Goal: Find specific page/section: Find specific page/section

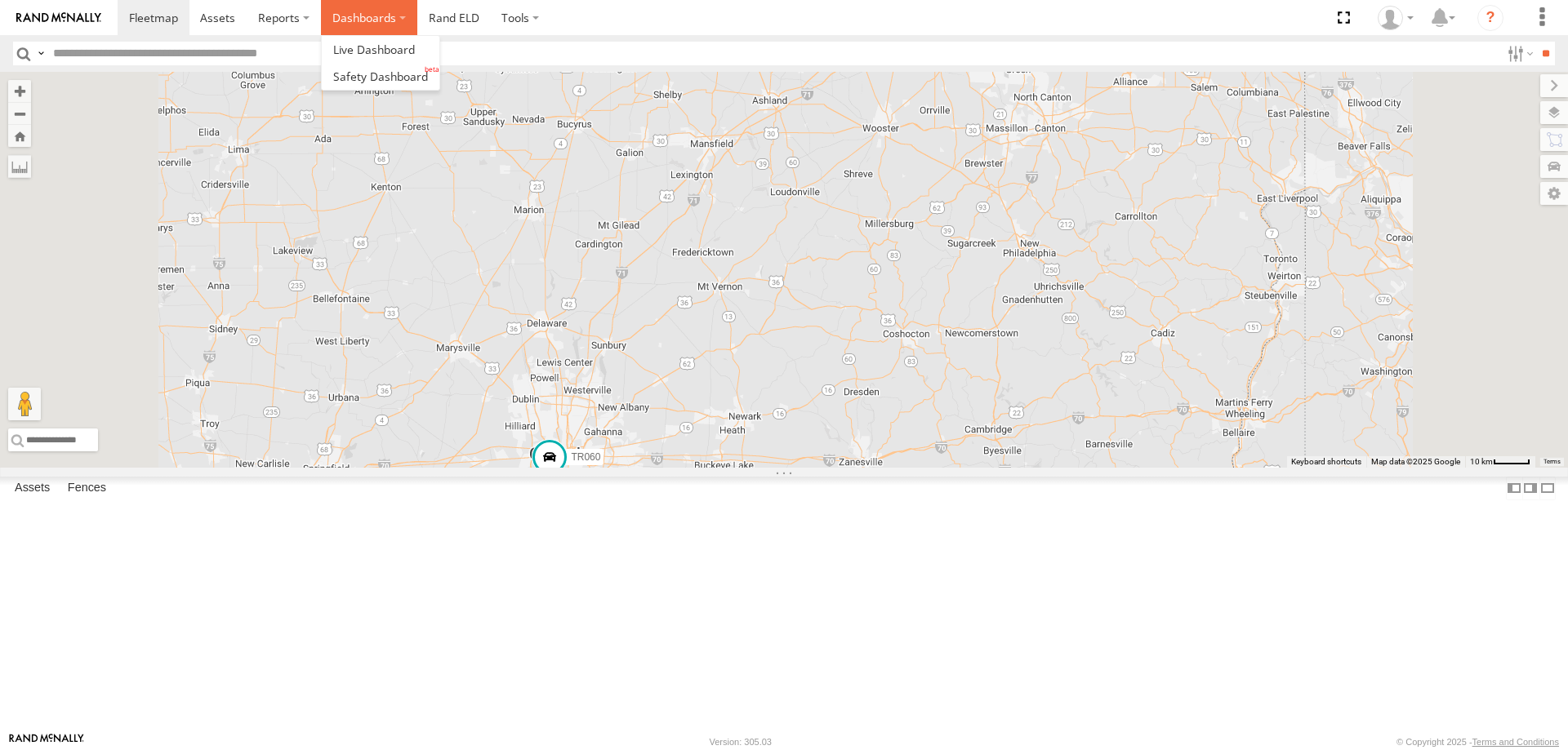
click at [363, 23] on label "Dashboards" at bounding box center [368, 17] width 96 height 35
click at [374, 49] on span at bounding box center [374, 49] width 82 height 15
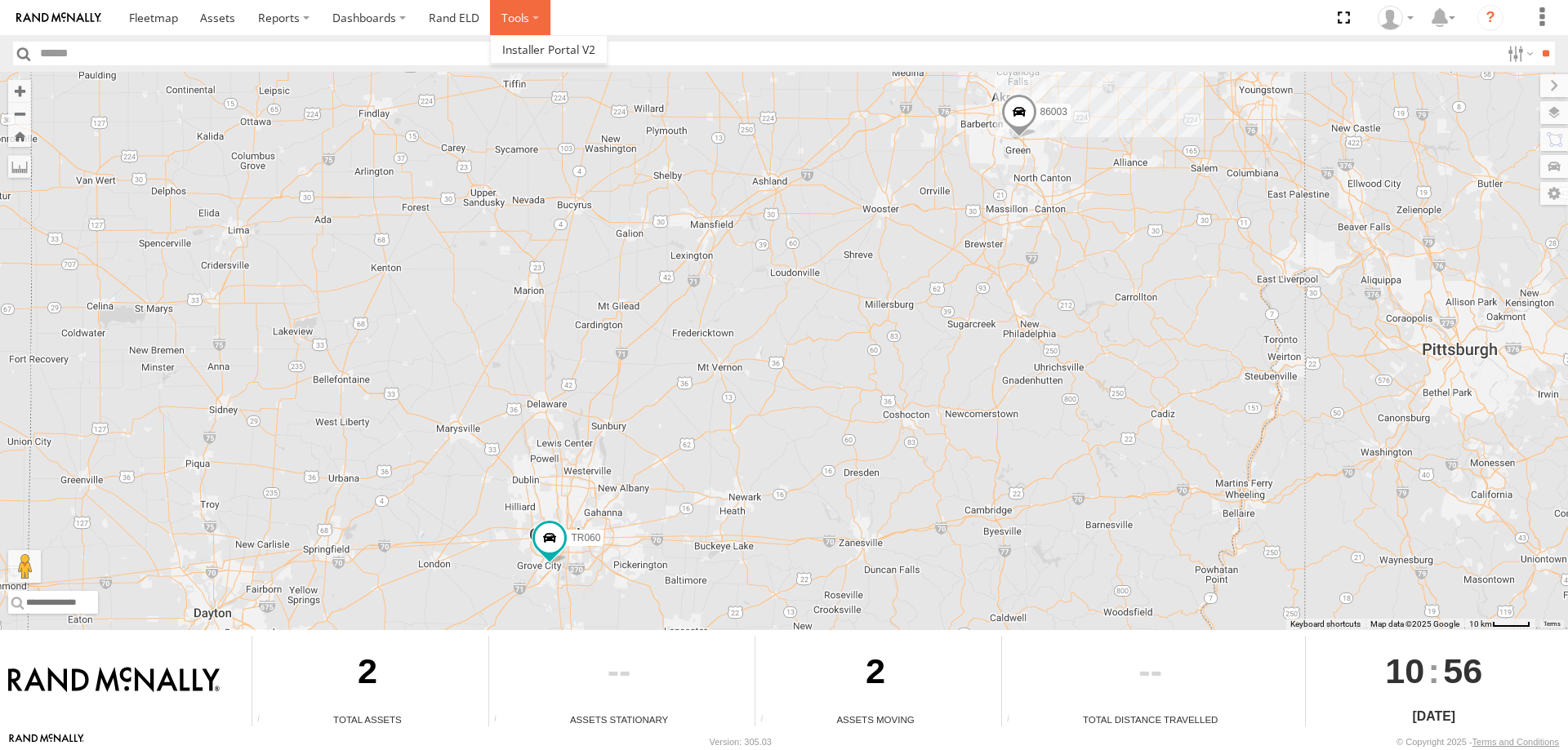
click at [533, 14] on label at bounding box center [520, 17] width 60 height 35
click at [456, 14] on link "Rand ELD" at bounding box center [453, 17] width 73 height 35
click at [400, 14] on label "Dashboards" at bounding box center [368, 17] width 96 height 35
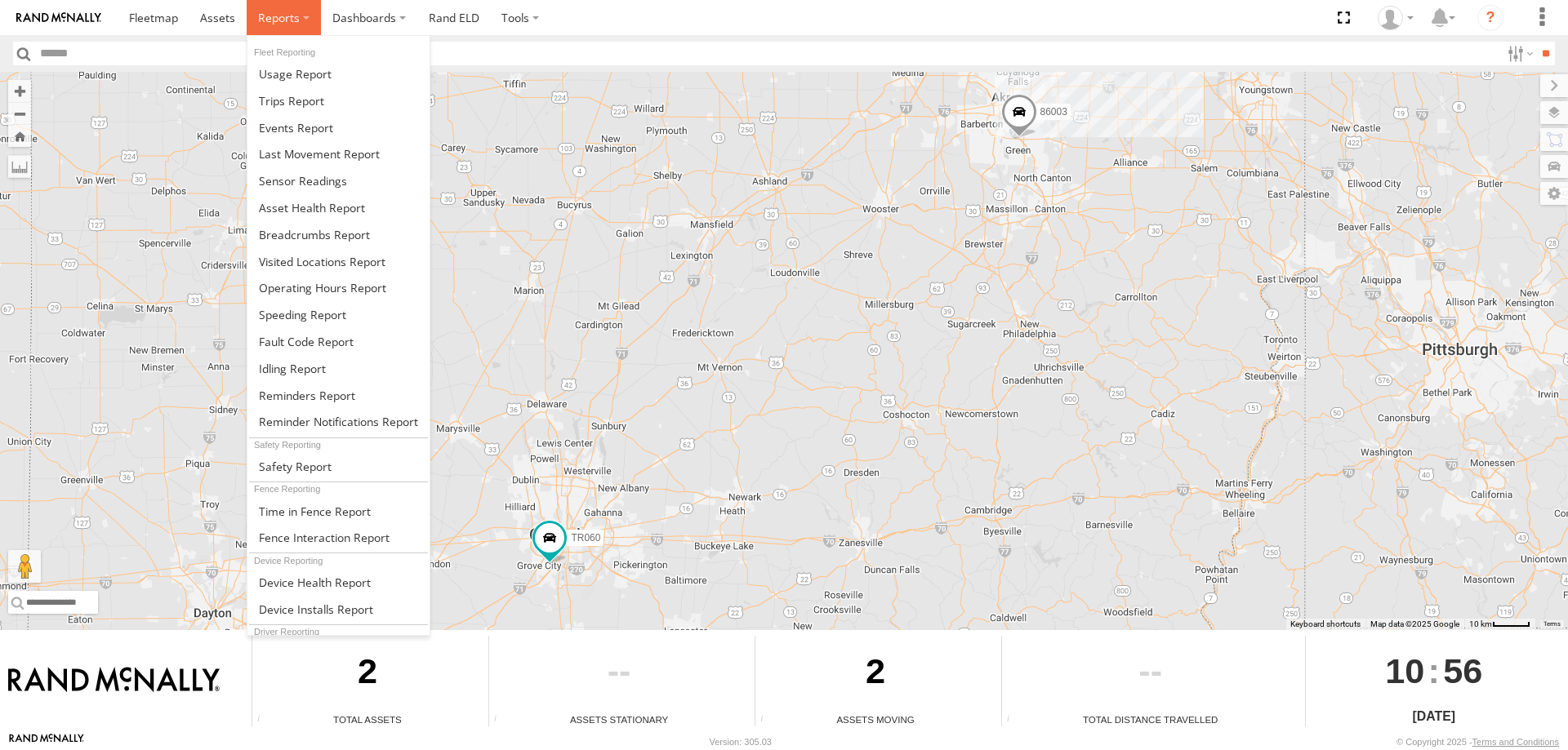
click at [294, 11] on span at bounding box center [278, 18] width 42 height 15
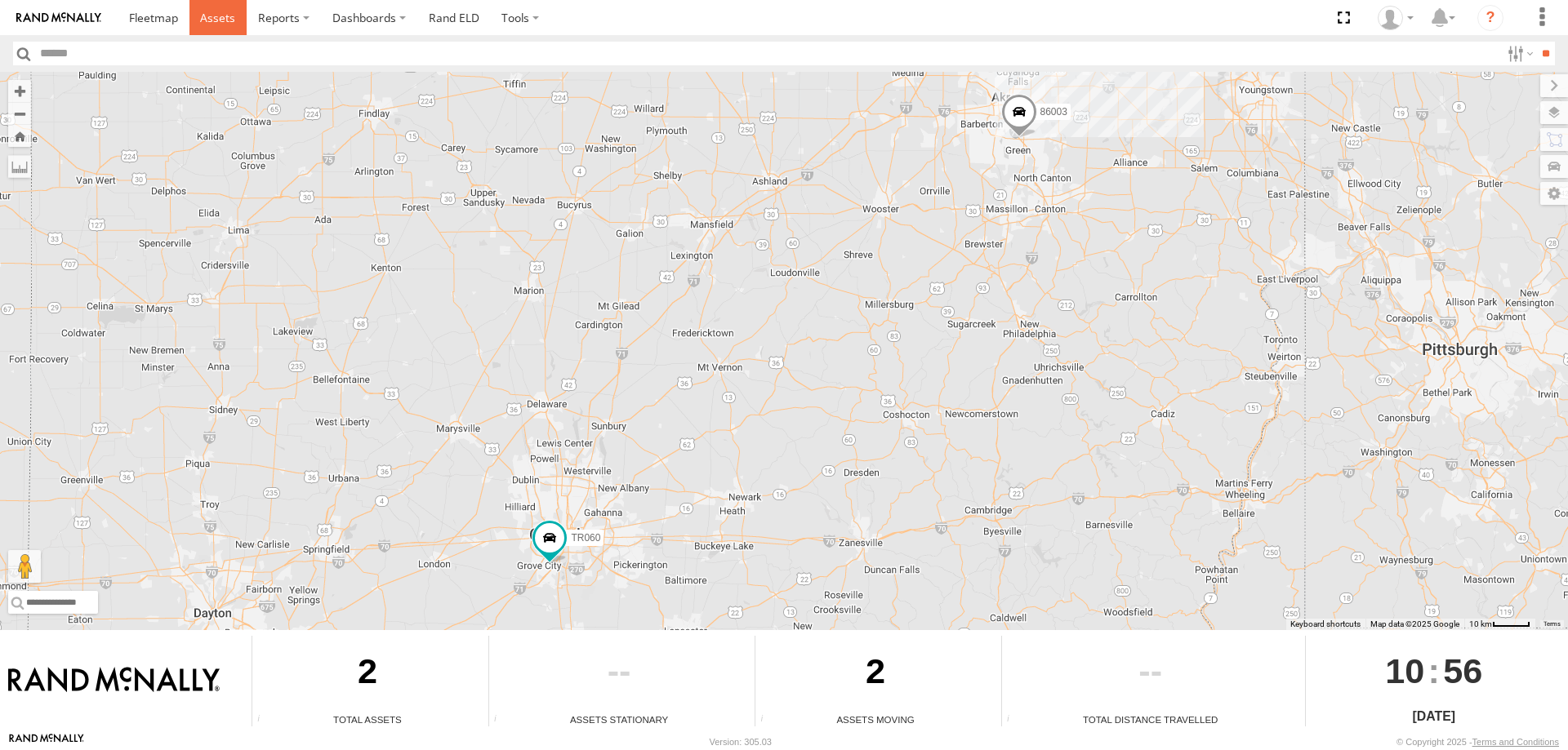
click at [218, 20] on span at bounding box center [217, 18] width 35 height 15
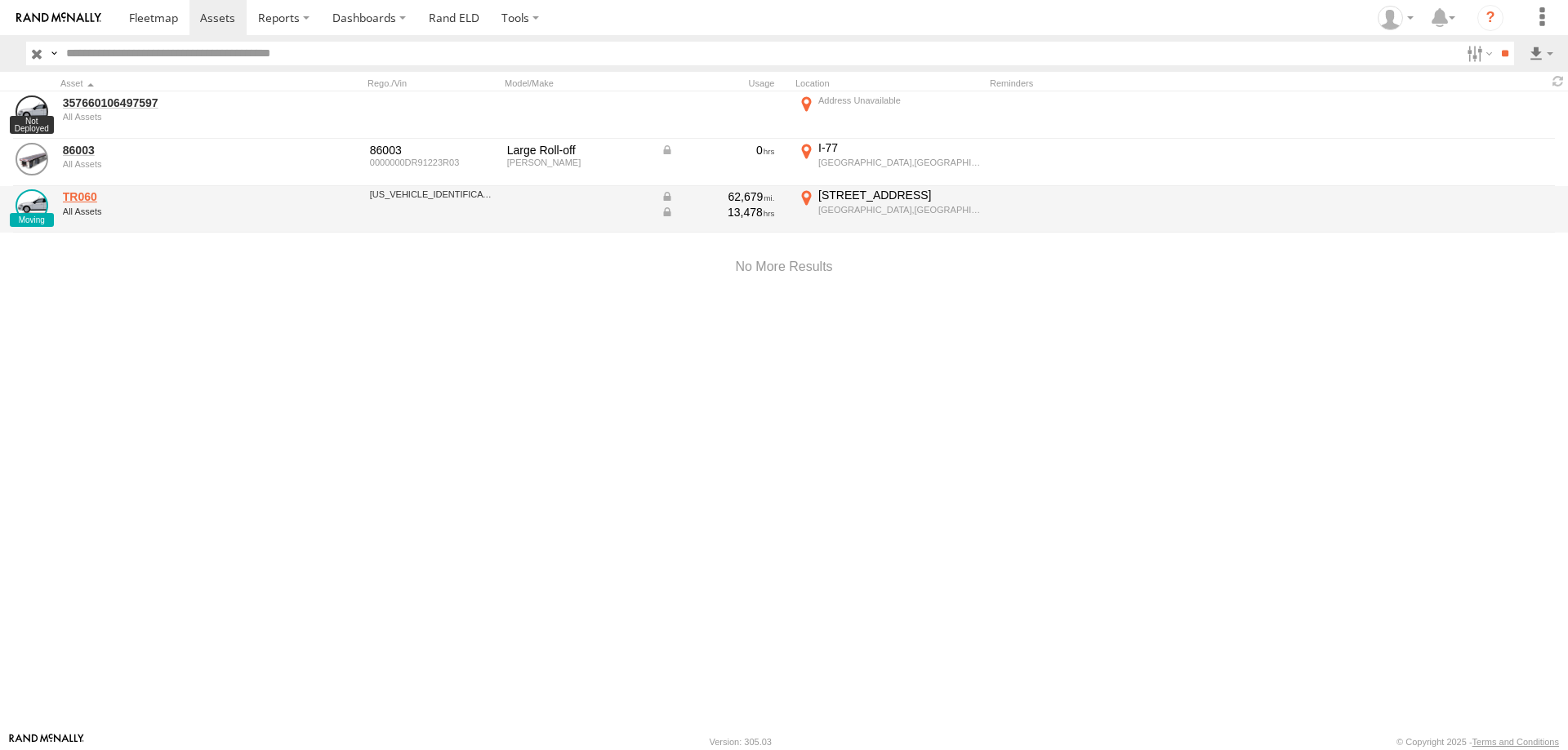
click at [103, 204] on link "TR060" at bounding box center [174, 196] width 224 height 14
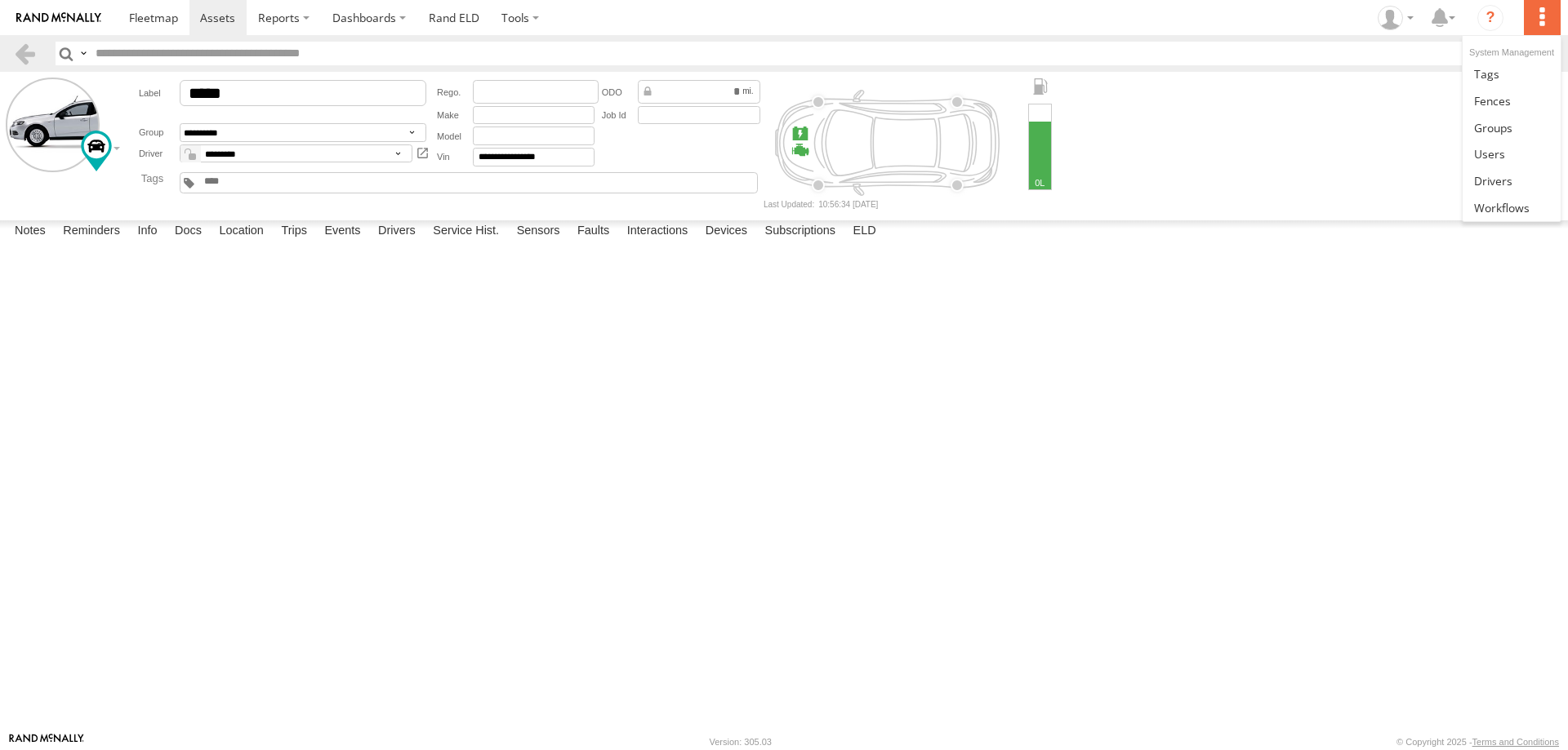
click at [1543, 18] on label at bounding box center [1542, 17] width 36 height 35
click at [1485, 178] on span at bounding box center [1492, 180] width 38 height 15
